Goal: Information Seeking & Learning: Learn about a topic

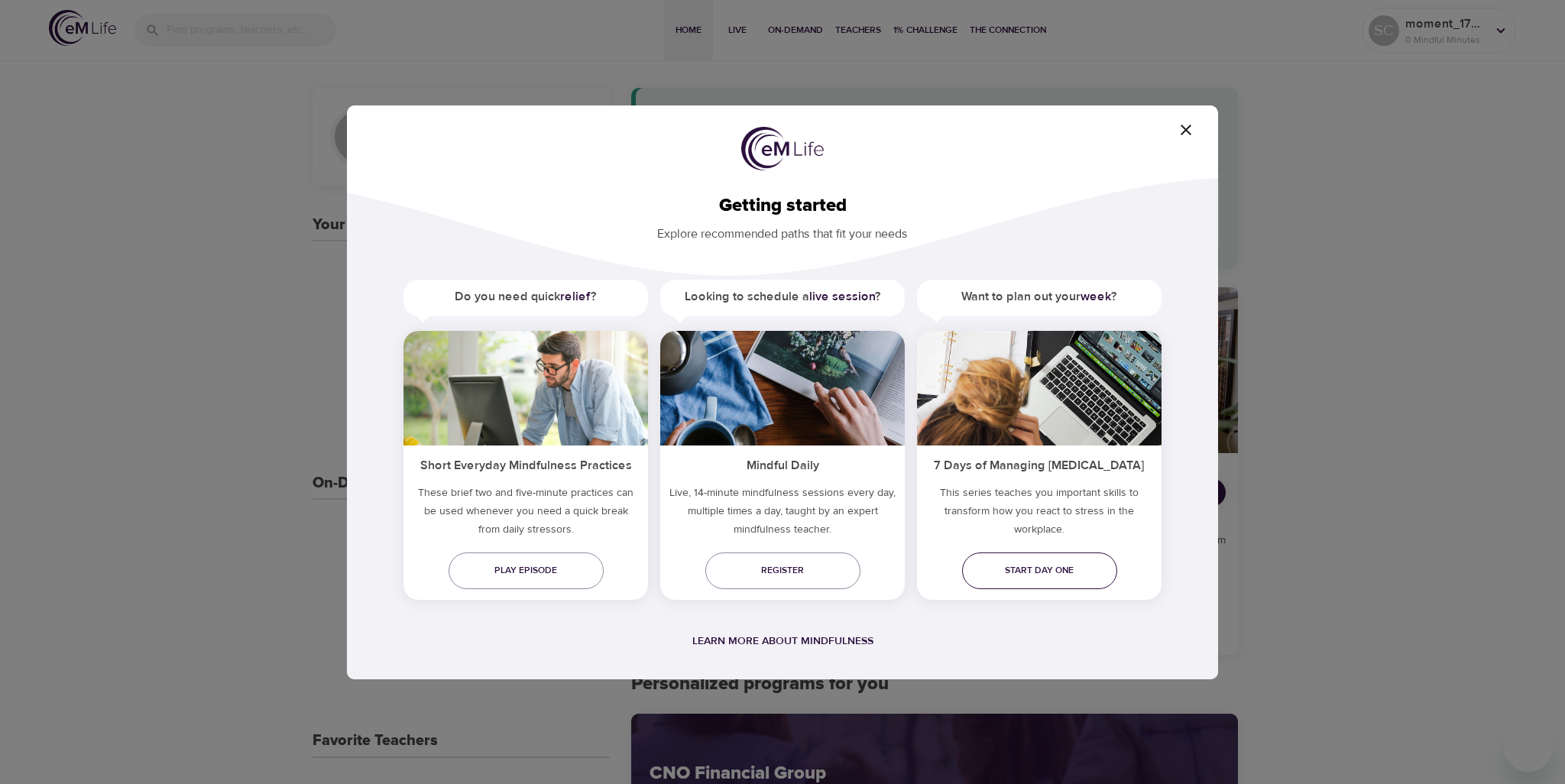
click at [1028, 578] on span "Start day one" at bounding box center [1040, 570] width 131 height 16
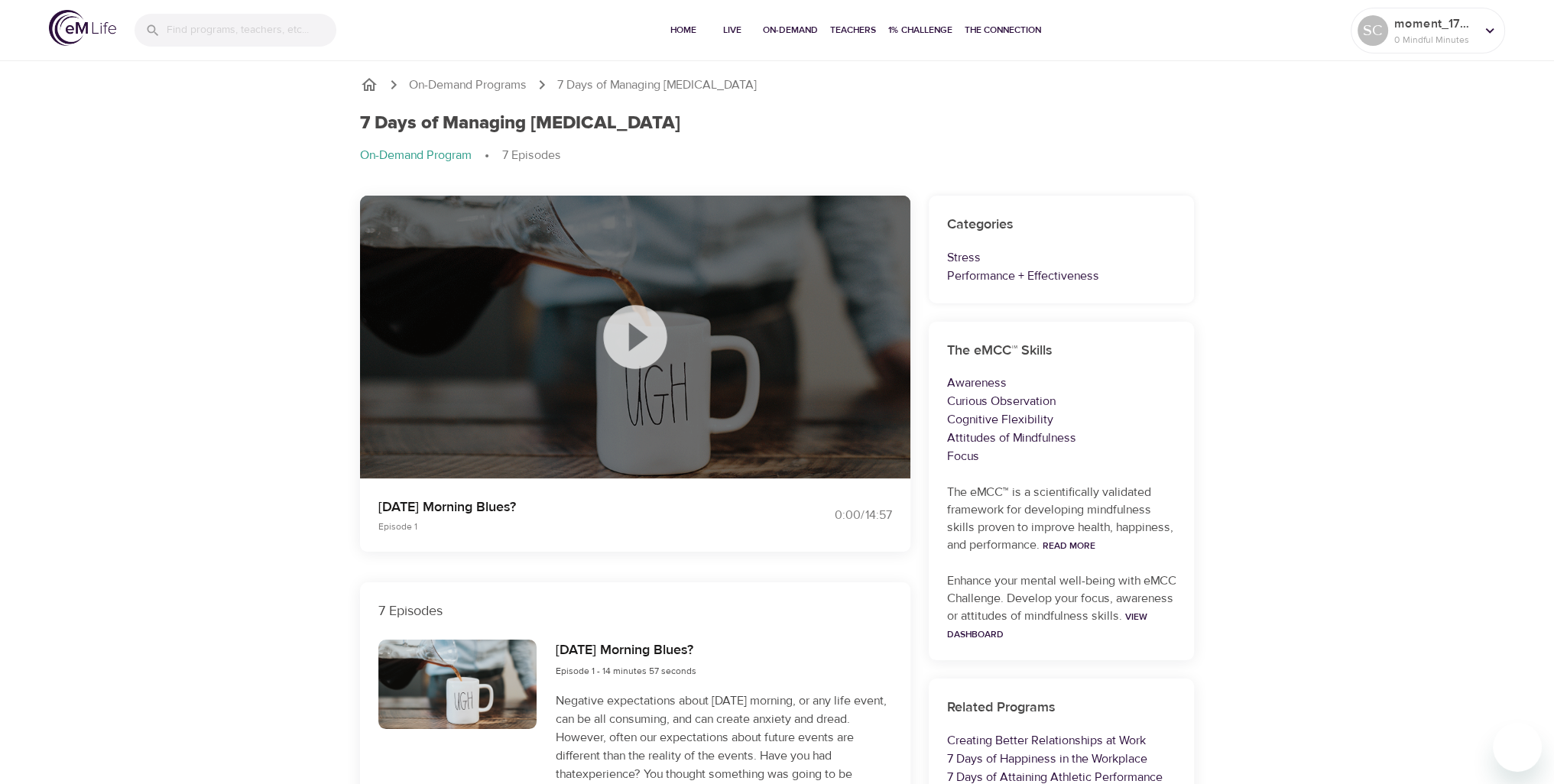
click at [657, 332] on icon at bounding box center [635, 337] width 63 height 63
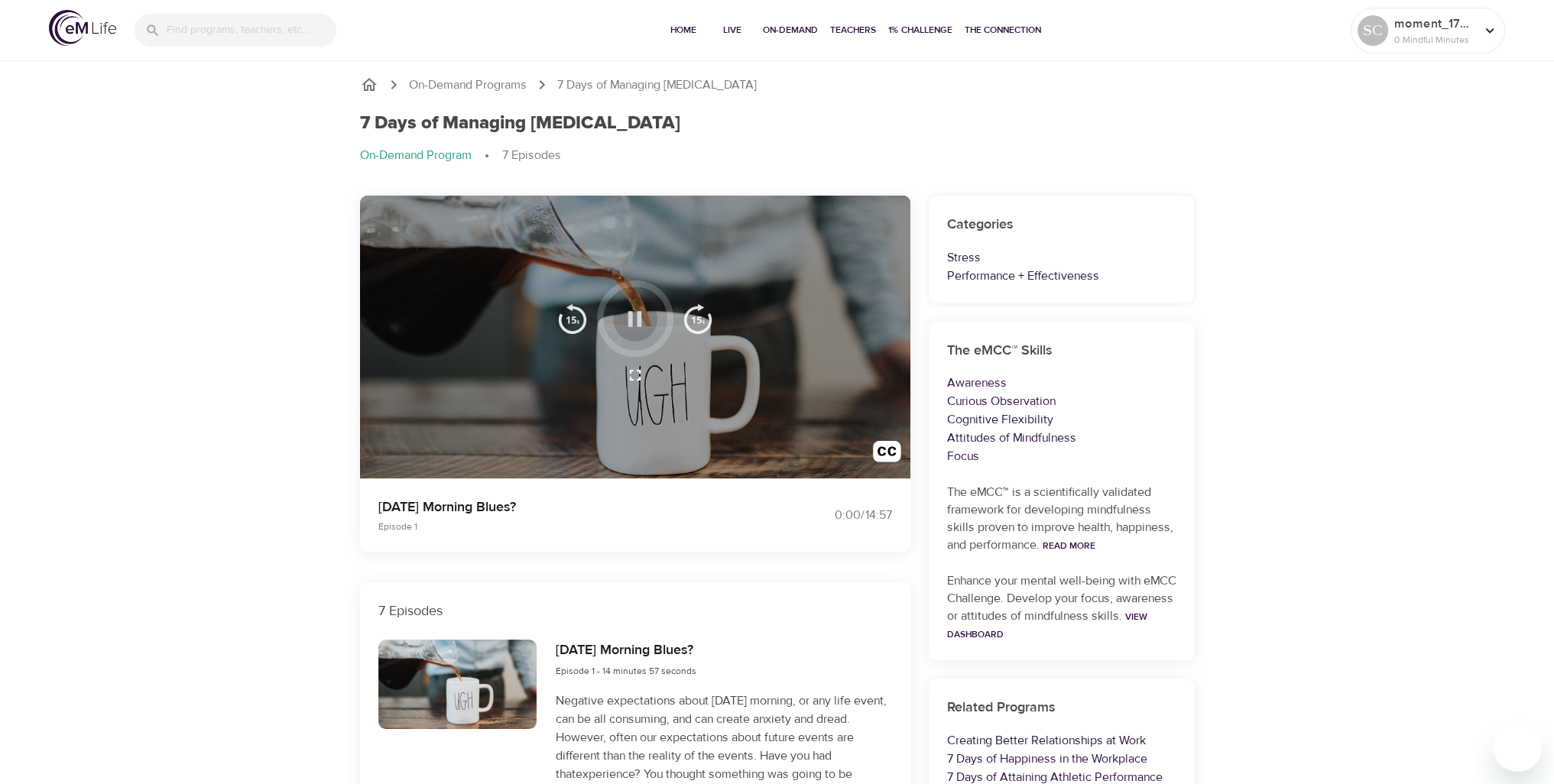
click at [630, 324] on icon "button" at bounding box center [635, 318] width 14 height 15
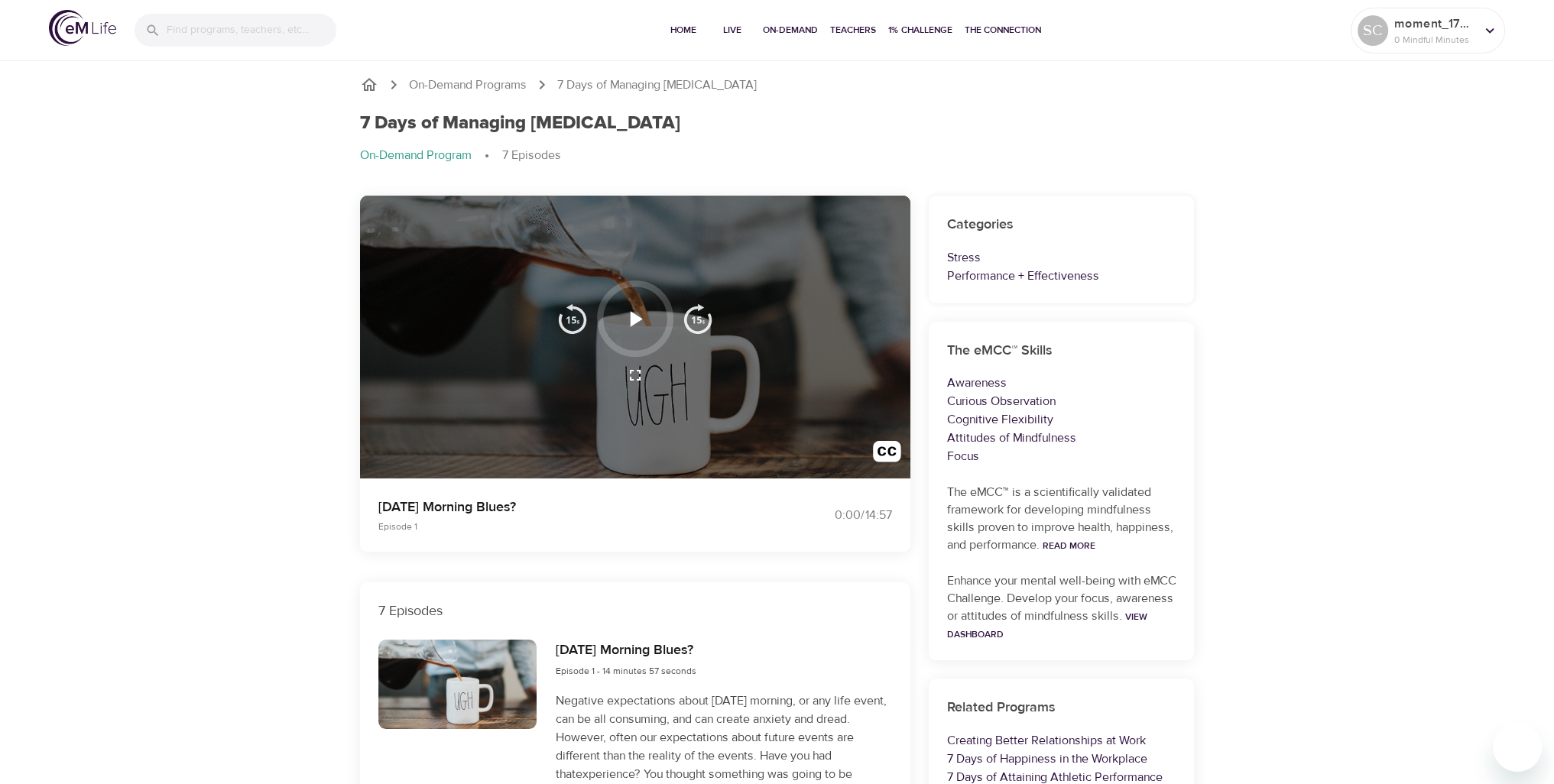
click at [636, 312] on icon "button" at bounding box center [634, 319] width 27 height 27
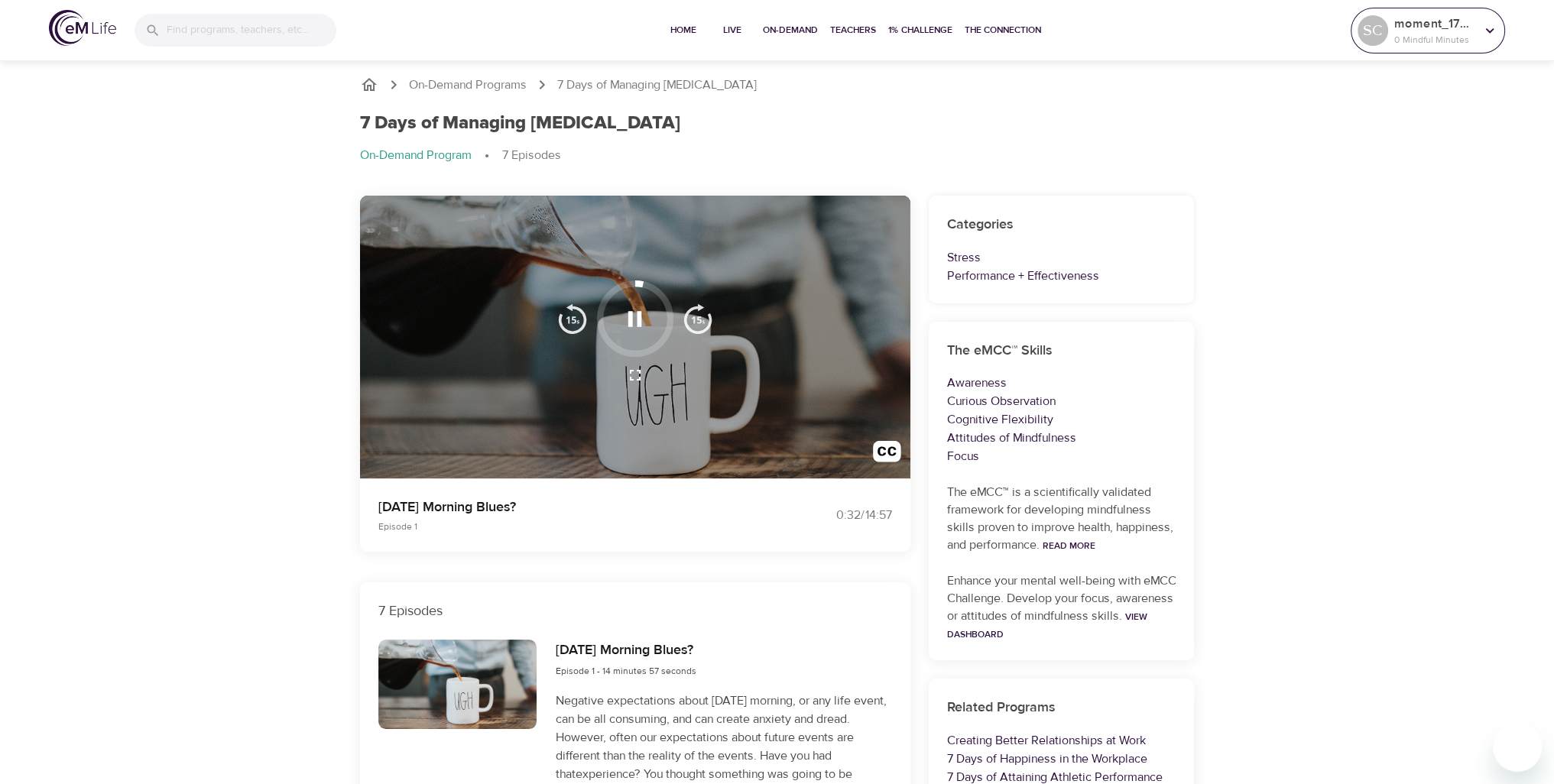
click at [1490, 31] on icon at bounding box center [1490, 30] width 8 height 6
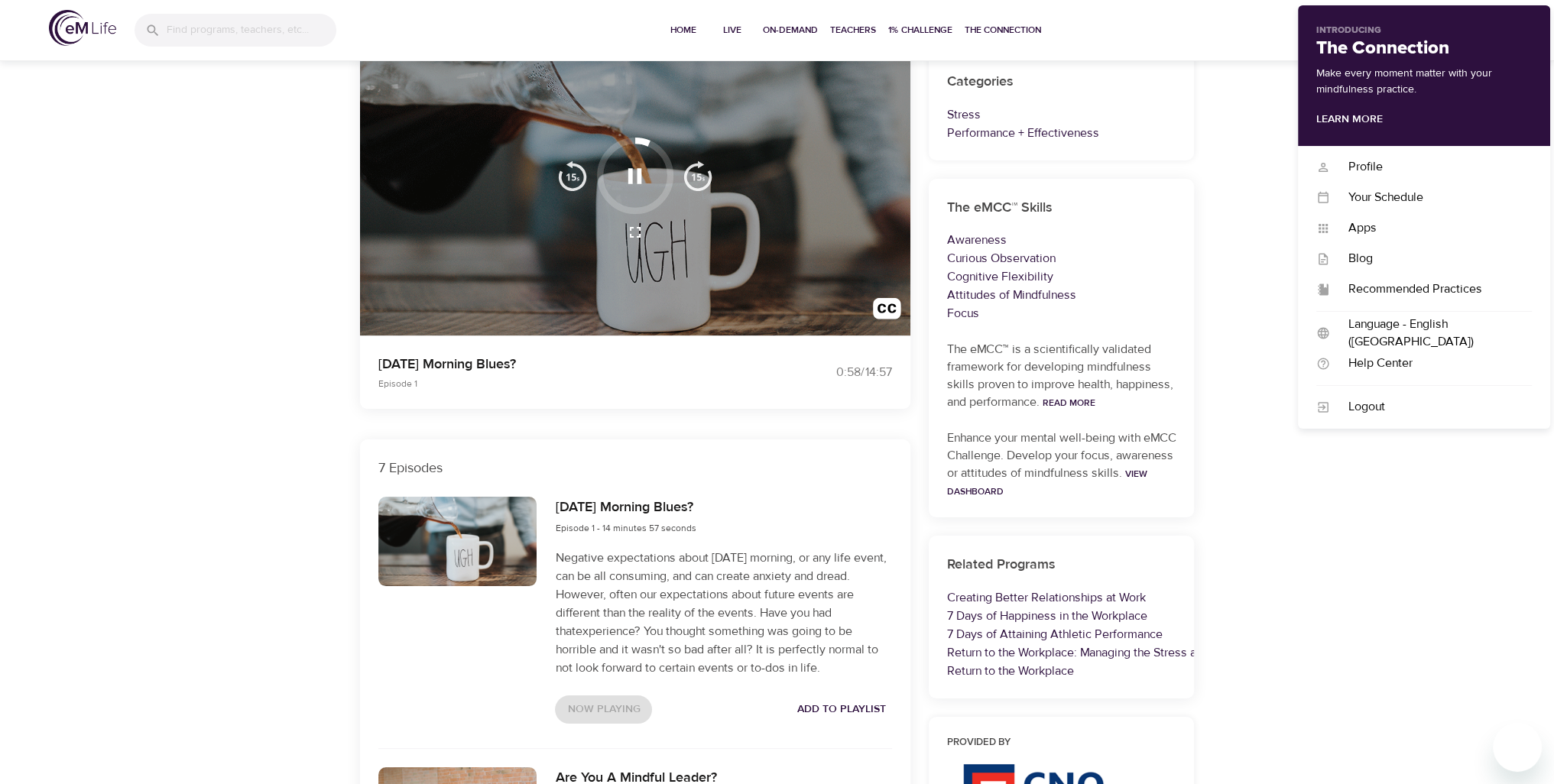
scroll to position [229, 0]
